Goal: Task Accomplishment & Management: Manage account settings

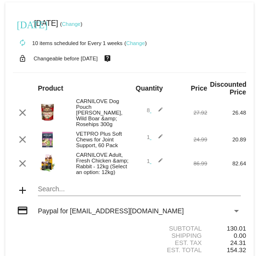
click at [23, 165] on mat-icon "clear" at bounding box center [23, 164] width 12 height 12
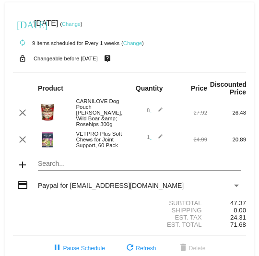
click at [52, 166] on mat-card "[DATE] [DATE] ( Change ) autorenew 9 items scheduled for Every 1 weeks ( Change…" at bounding box center [129, 131] width 248 height 258
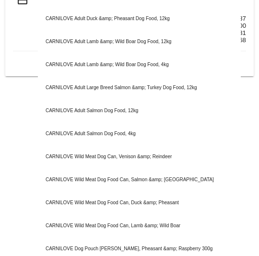
scroll to position [185, 0]
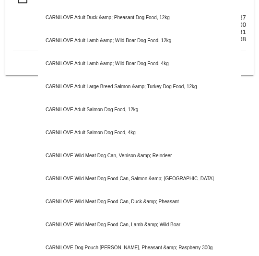
type input "Carnilove dog"
click at [131, 162] on div "CARNILOVE Wild Meat Dog Can, Venison &amp; Reindeer" at bounding box center [139, 155] width 203 height 23
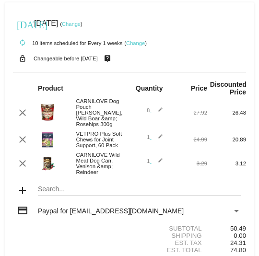
scroll to position [0, 0]
click at [156, 167] on mat-icon "edit" at bounding box center [157, 164] width 12 height 12
click at [151, 166] on mat-icon "send" at bounding box center [157, 165] width 12 height 12
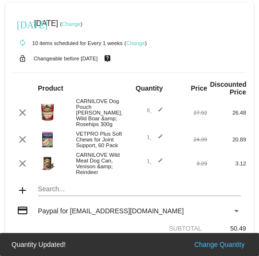
click at [161, 165] on mat-icon "edit" at bounding box center [157, 164] width 12 height 12
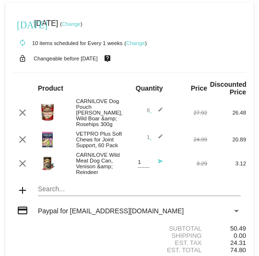
click at [138, 165] on input "1" at bounding box center [144, 162] width 12 height 6
click at [141, 165] on input "1" at bounding box center [144, 162] width 12 height 6
type input "6"
click at [156, 168] on mat-icon "send" at bounding box center [157, 165] width 12 height 12
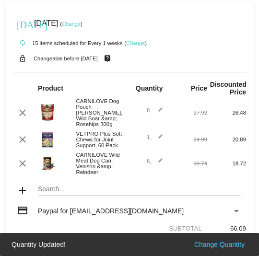
click at [58, 199] on mat-card "[DATE] [DATE] ( Change ) autorenew 15 items scheduled for Every 1 weeks ( Chang…" at bounding box center [129, 144] width 248 height 284
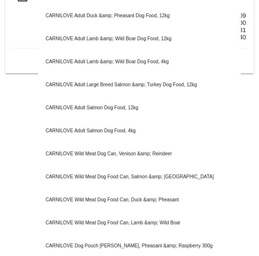
scroll to position [215, 0]
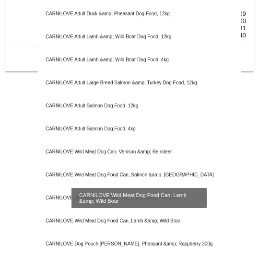
type input "Carnilove dog"
click at [129, 227] on div "CARNILOVE Wild Meat Dog Food Can, Lamb &amp; Wild Boar" at bounding box center [139, 220] width 203 height 23
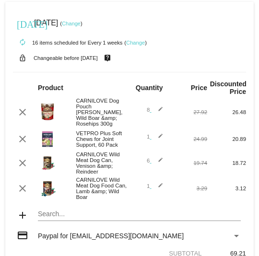
scroll to position [0, 0]
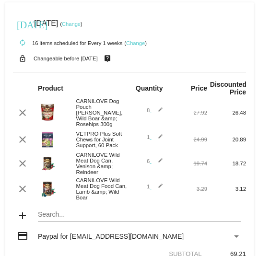
click at [157, 195] on mat-icon "edit" at bounding box center [157, 189] width 12 height 12
click at [143, 191] on input "1" at bounding box center [144, 188] width 12 height 6
type input "8"
click at [161, 196] on mat-icon "send" at bounding box center [157, 190] width 12 height 12
click at [158, 169] on mat-icon "edit" at bounding box center [157, 164] width 12 height 12
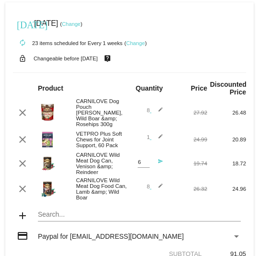
click at [145, 165] on input "6" at bounding box center [144, 162] width 12 height 6
type input "8"
click at [159, 166] on mat-icon "send" at bounding box center [157, 165] width 12 height 12
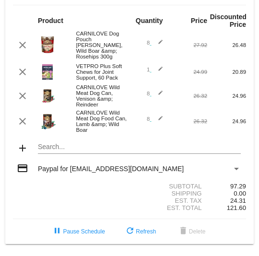
scroll to position [88, 0]
click at [119, 205] on div "Est. Total 121.60" at bounding box center [129, 207] width 233 height 7
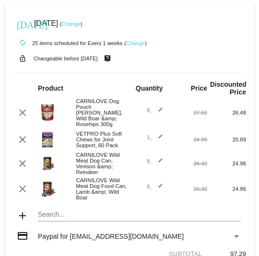
scroll to position [0, 0]
